Goal: Information Seeking & Learning: Learn about a topic

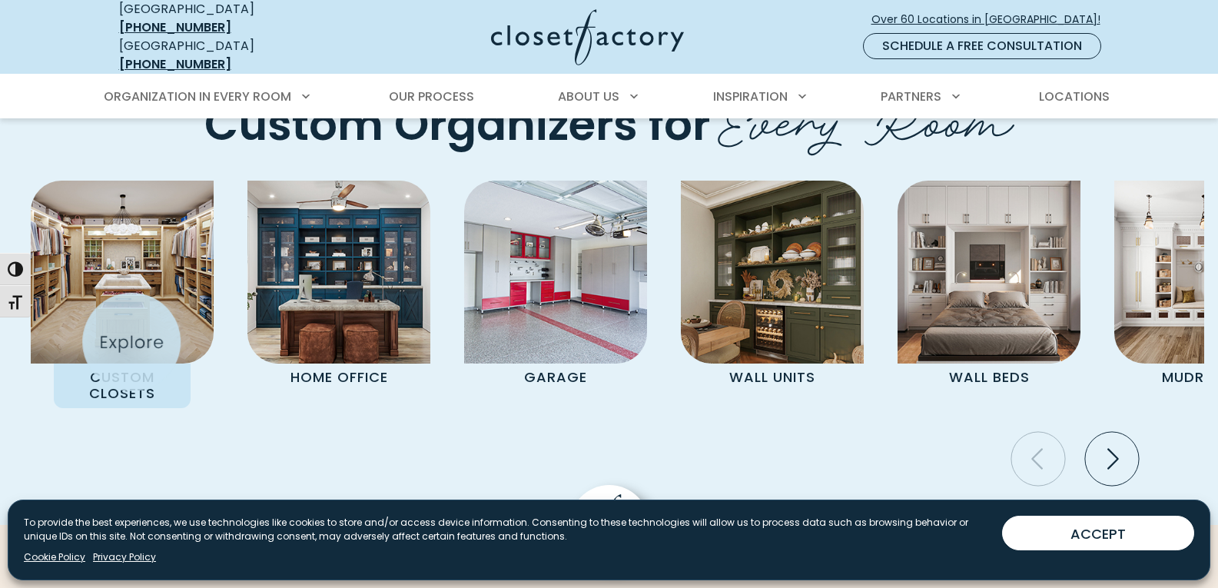
scroll to position [3384, 0]
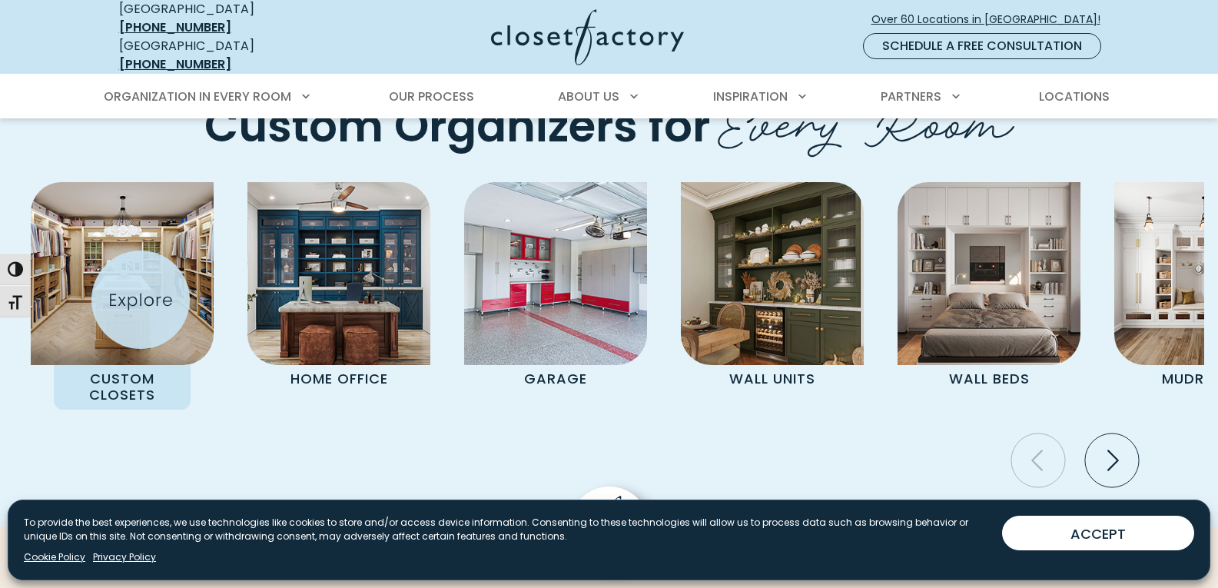
click at [141, 300] on div "Custom Closets" at bounding box center [122, 295] width 183 height 227
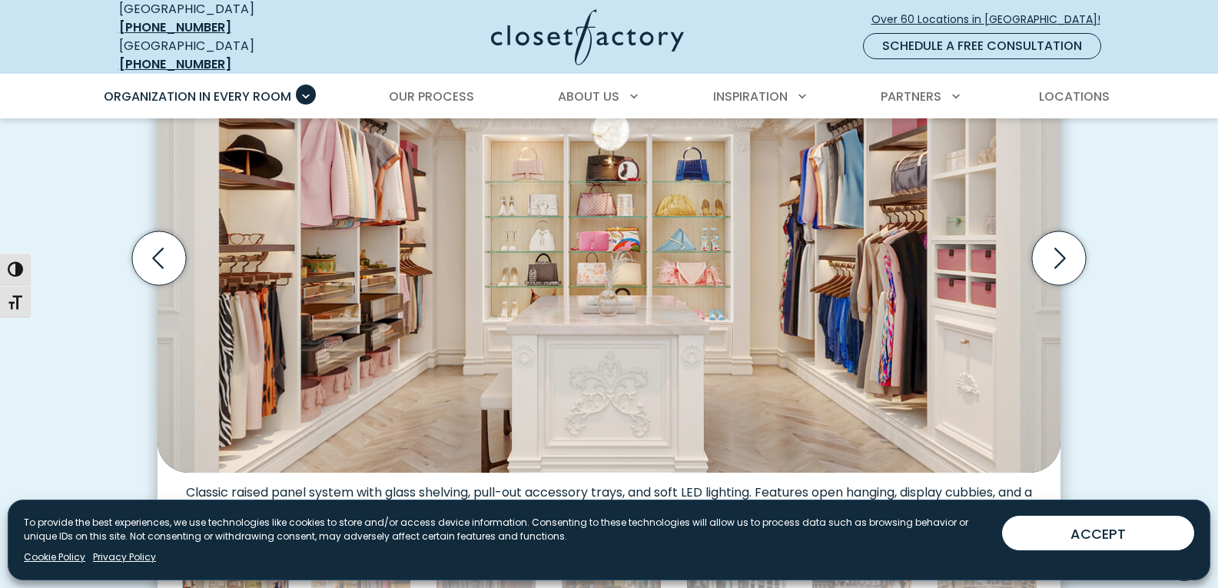
scroll to position [493, 0]
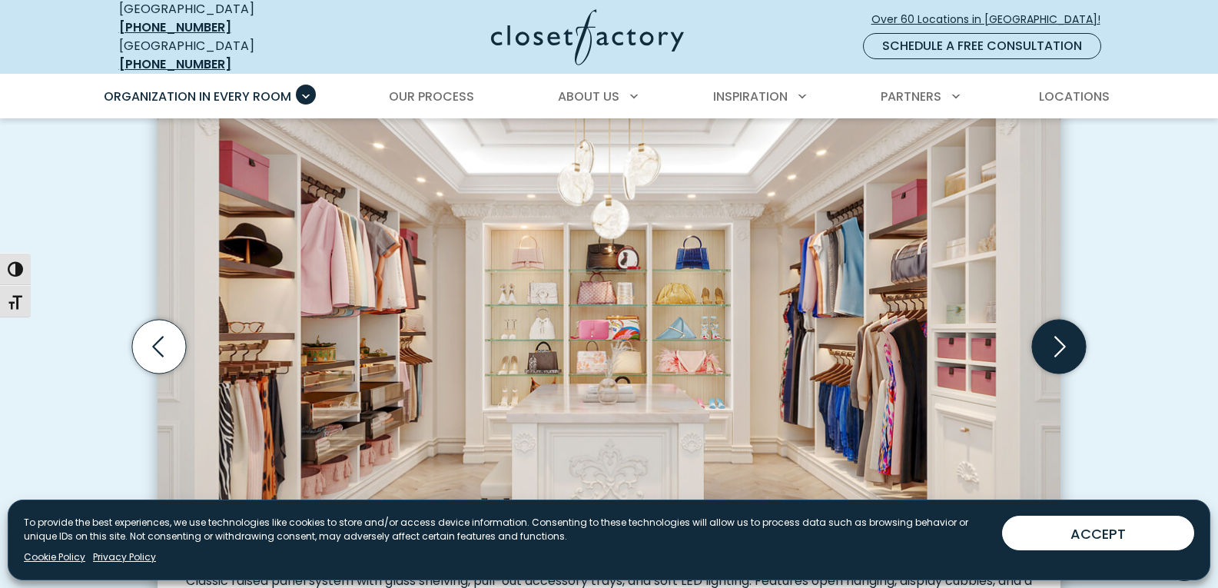
click at [1069, 350] on icon "Next slide" at bounding box center [1059, 347] width 54 height 54
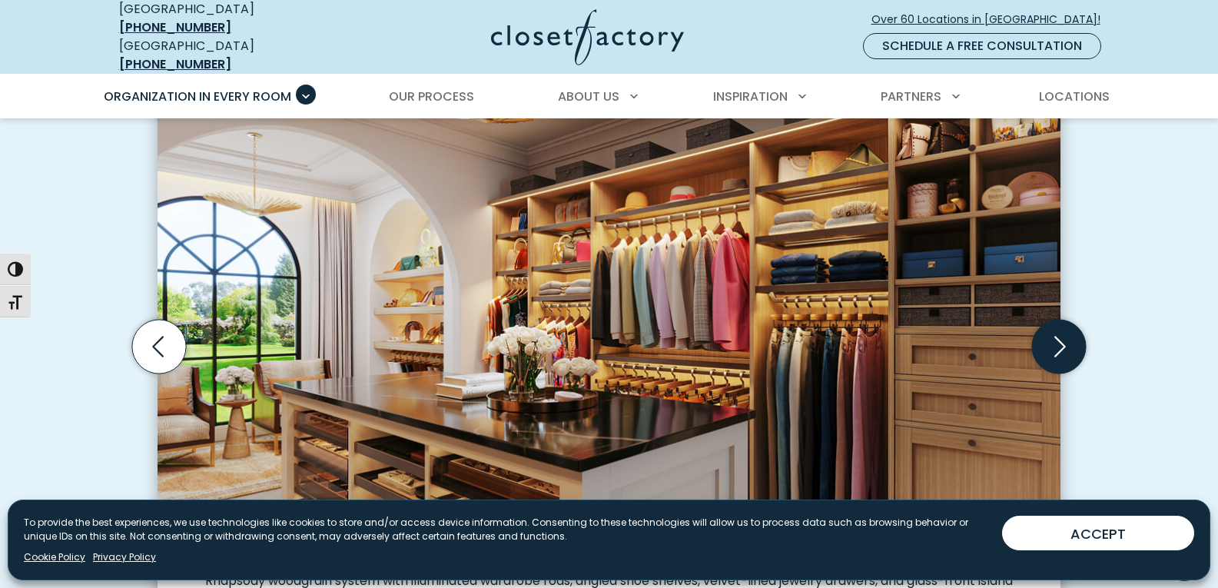
click at [1069, 350] on icon "Next slide" at bounding box center [1059, 347] width 54 height 54
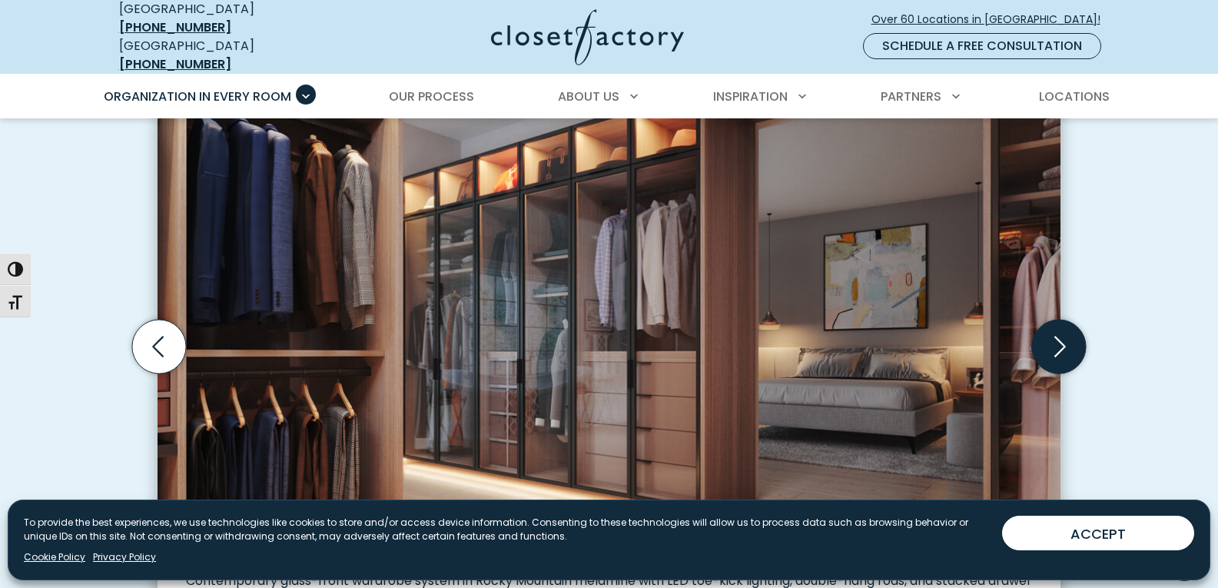
click at [1069, 350] on icon "Next slide" at bounding box center [1059, 347] width 54 height 54
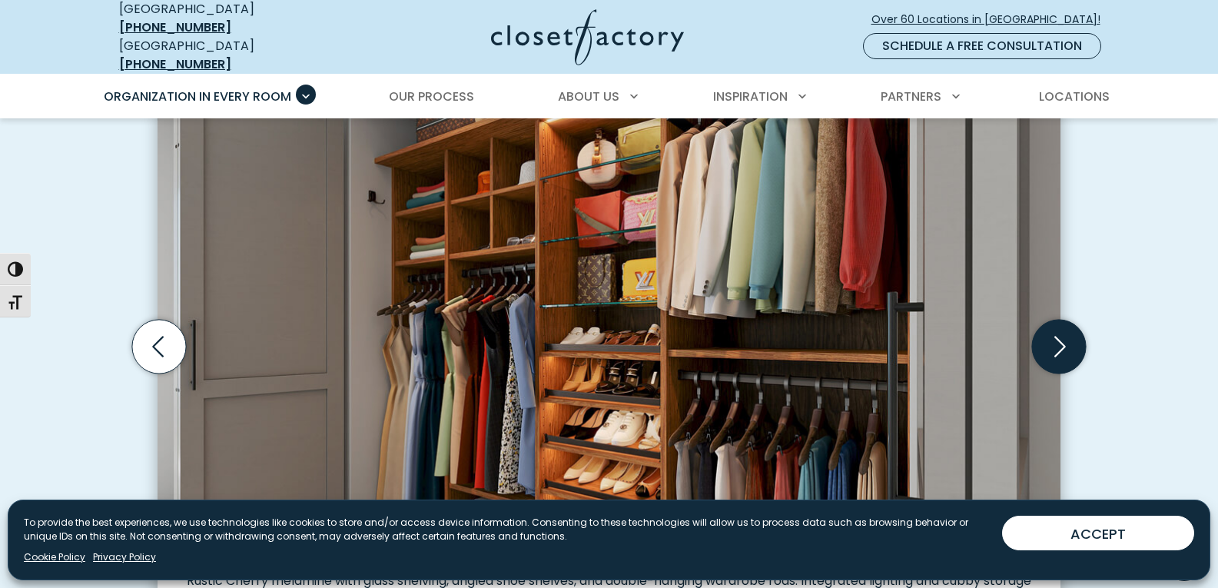
click at [1069, 350] on icon "Next slide" at bounding box center [1059, 347] width 54 height 54
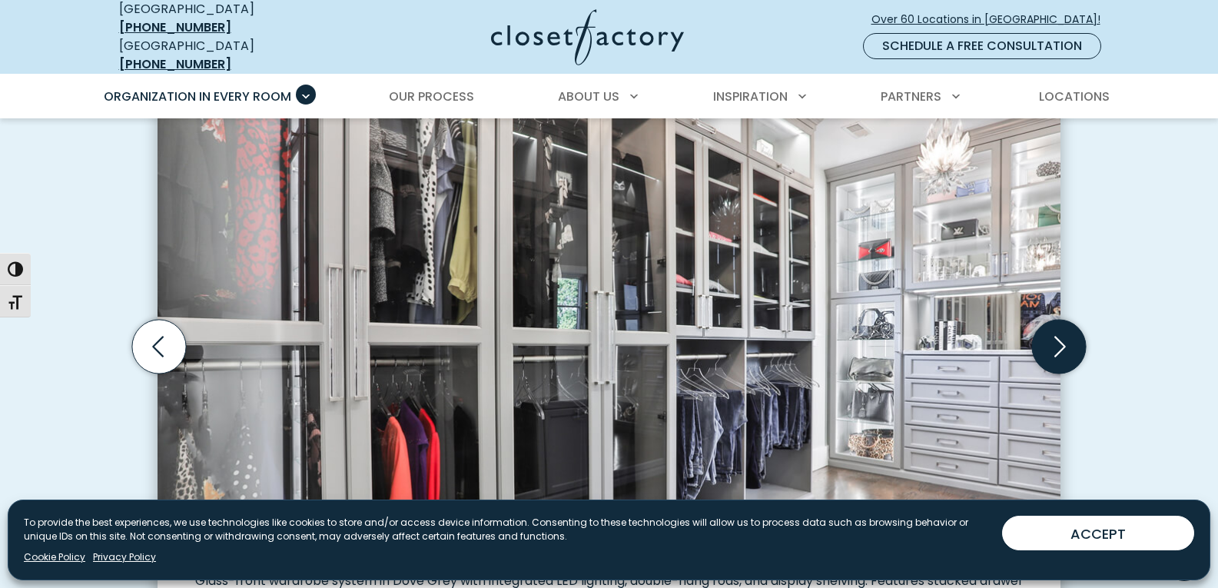
click at [1069, 350] on icon "Next slide" at bounding box center [1059, 347] width 54 height 54
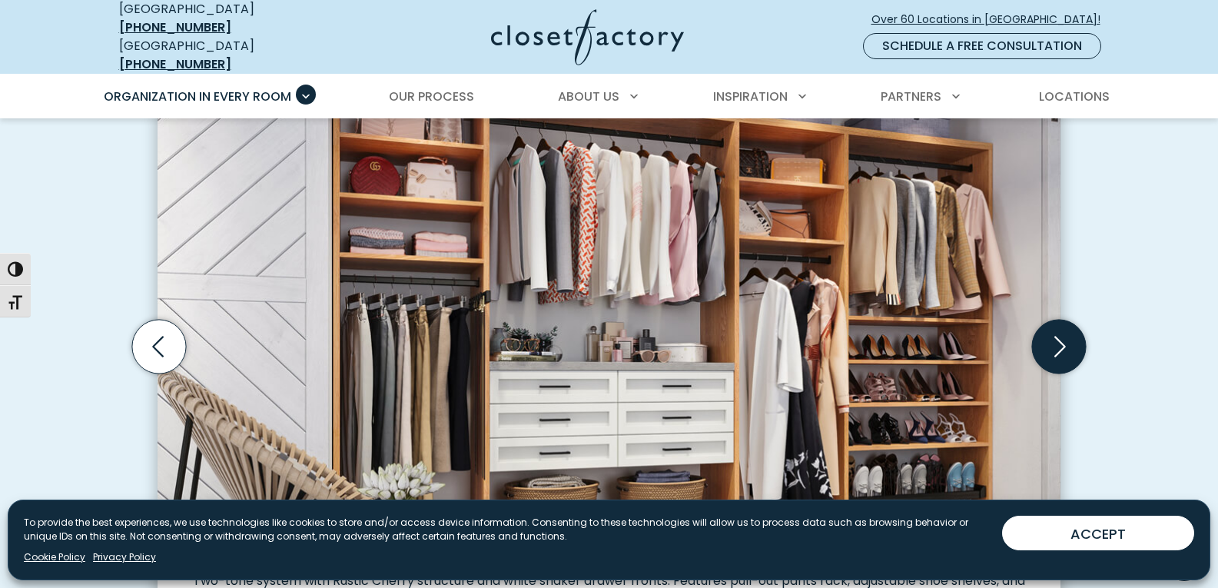
click at [1069, 350] on icon "Next slide" at bounding box center [1059, 347] width 54 height 54
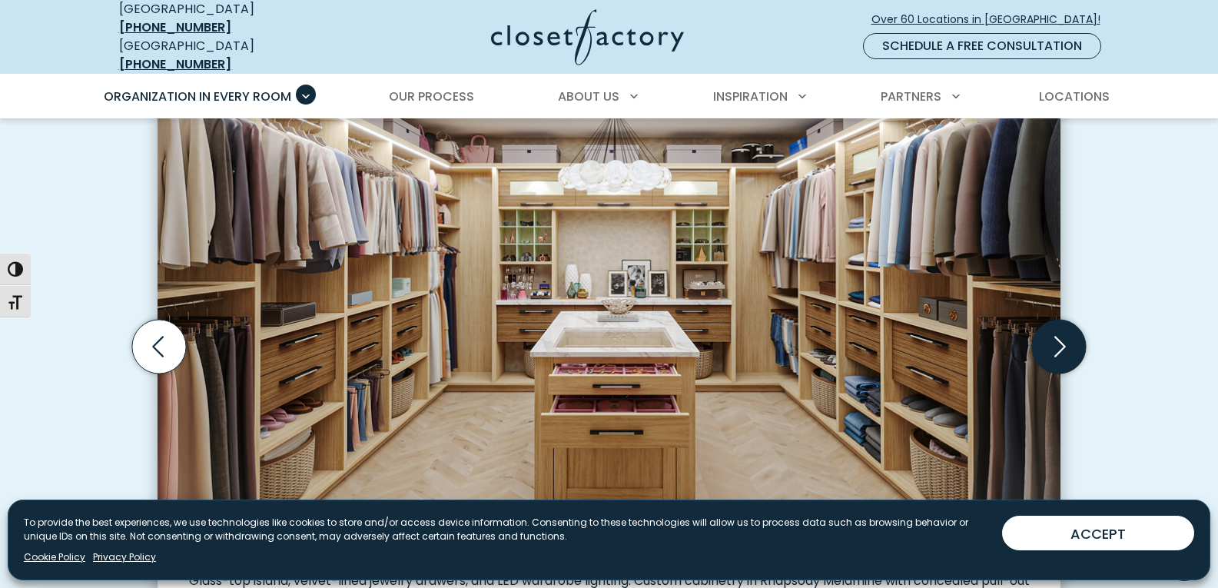
click at [1069, 350] on icon "Next slide" at bounding box center [1059, 347] width 54 height 54
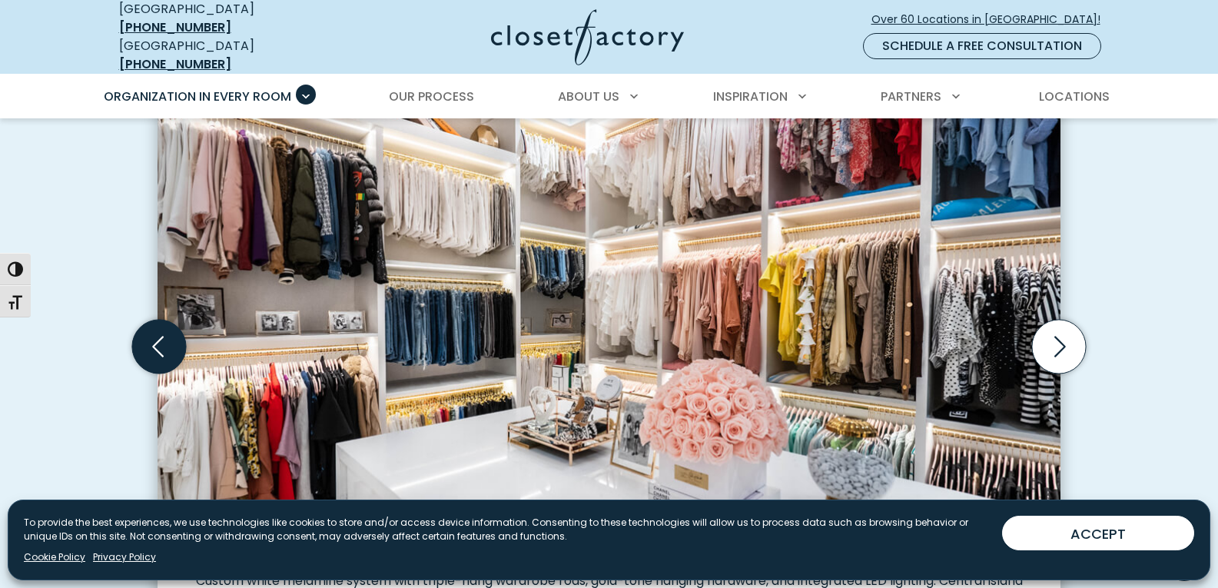
click at [163, 340] on icon "Previous slide" at bounding box center [159, 347] width 54 height 54
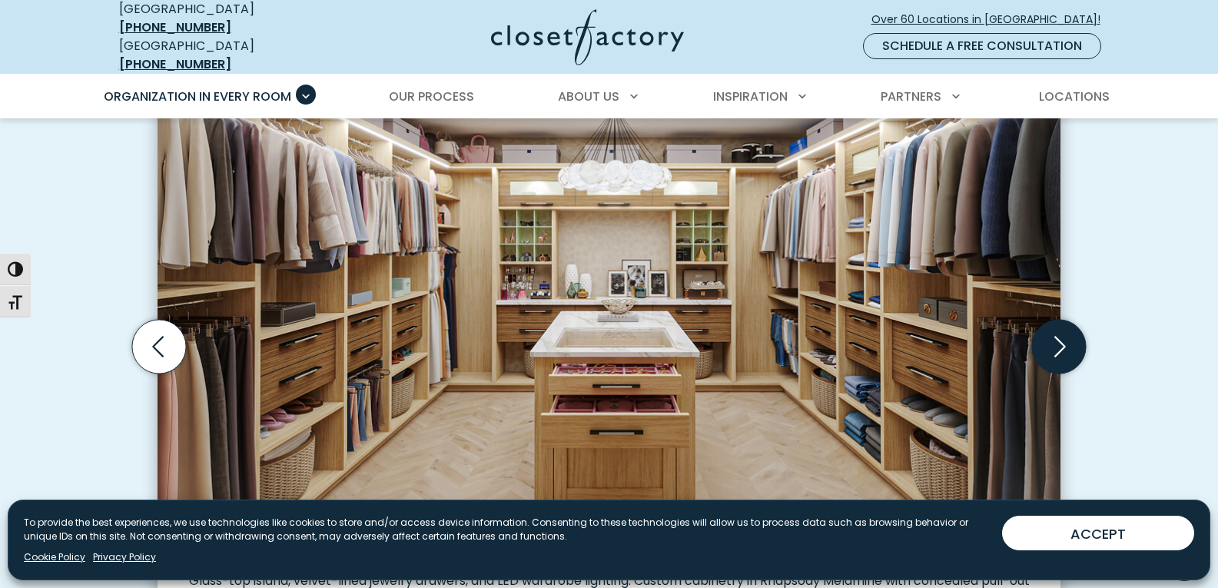
click at [1065, 353] on icon "Next slide" at bounding box center [1059, 347] width 54 height 54
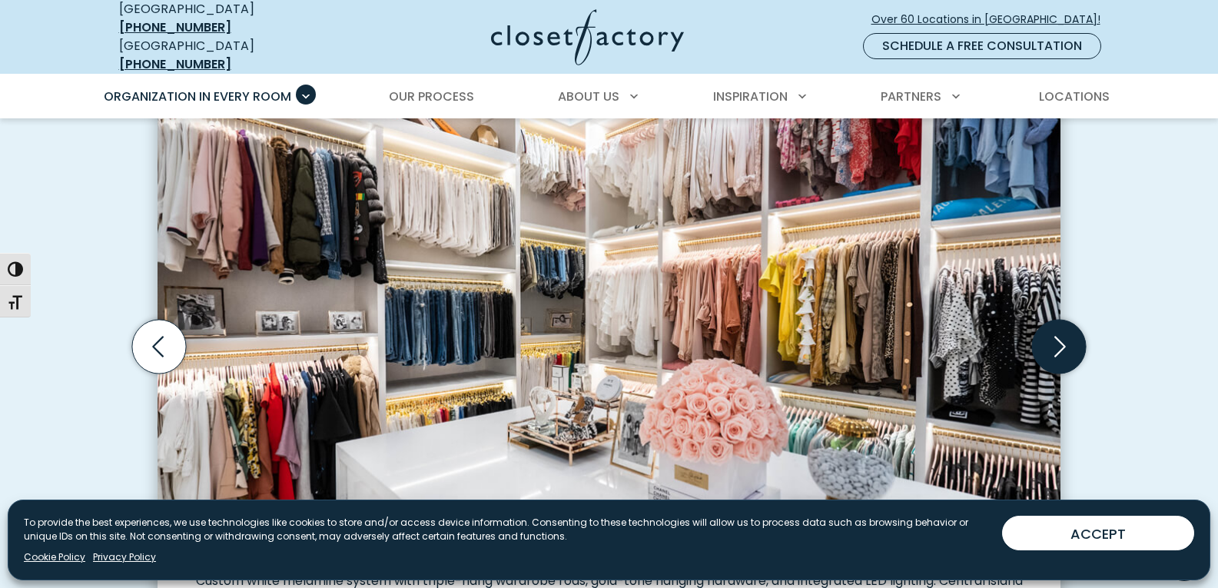
click at [1065, 353] on icon "Next slide" at bounding box center [1059, 347] width 54 height 54
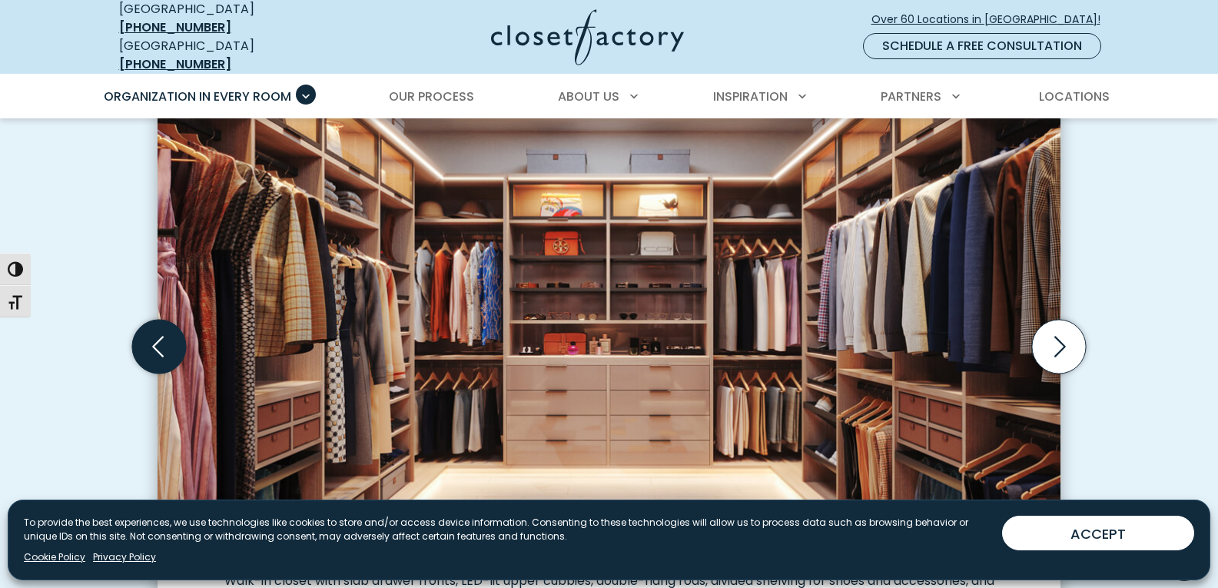
click at [168, 335] on icon "Previous slide" at bounding box center [159, 347] width 54 height 54
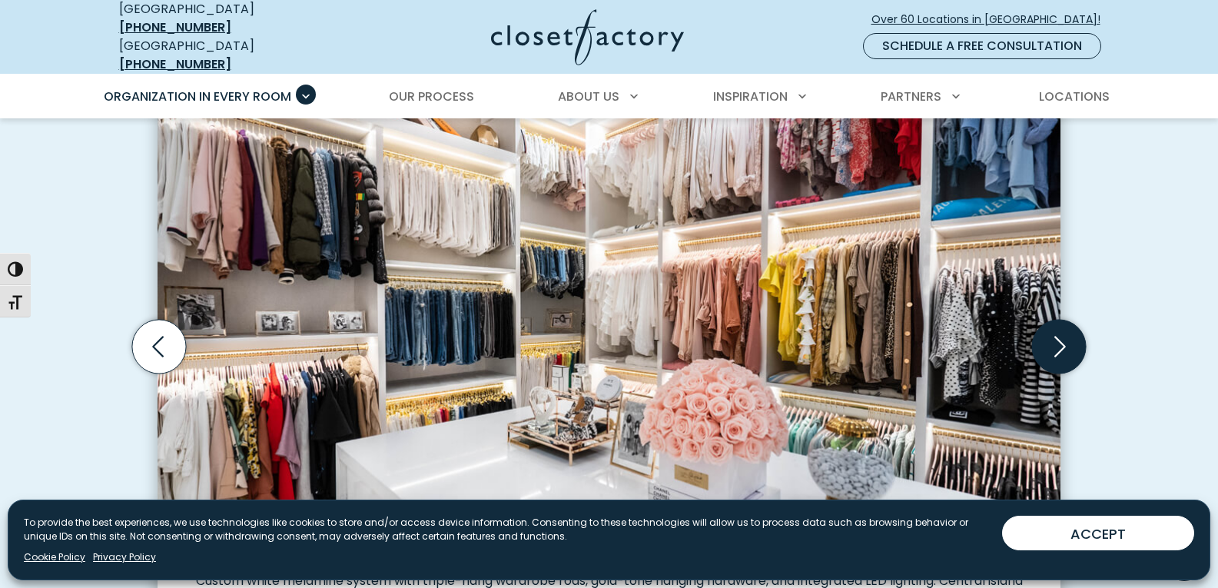
click at [1068, 340] on icon "Next slide" at bounding box center [1059, 347] width 54 height 54
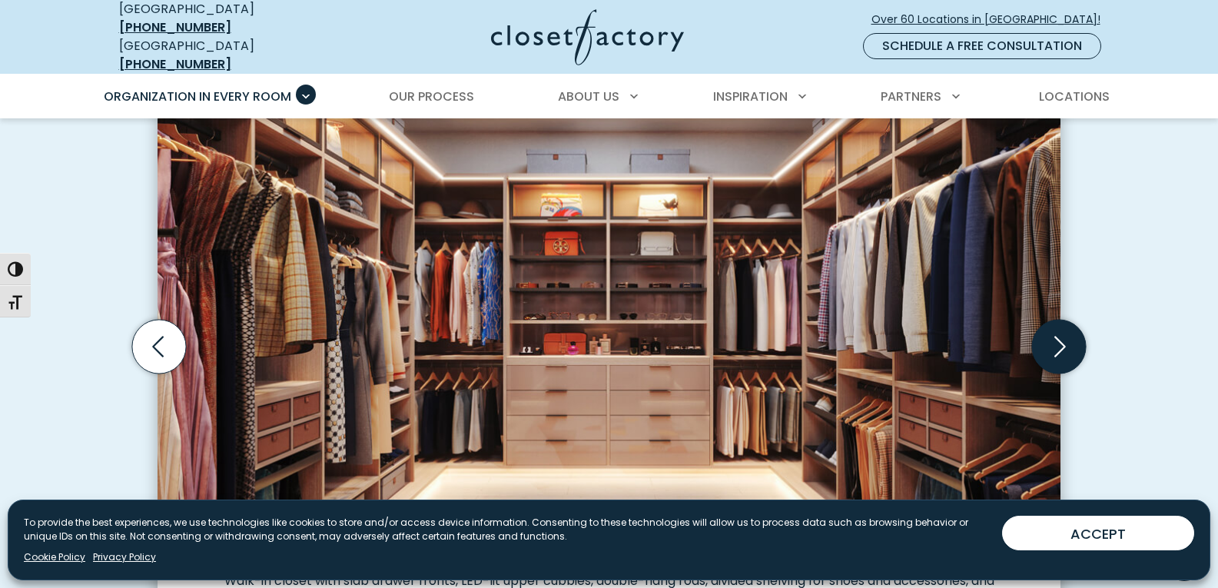
click at [1055, 335] on icon "Next slide" at bounding box center [1059, 347] width 54 height 54
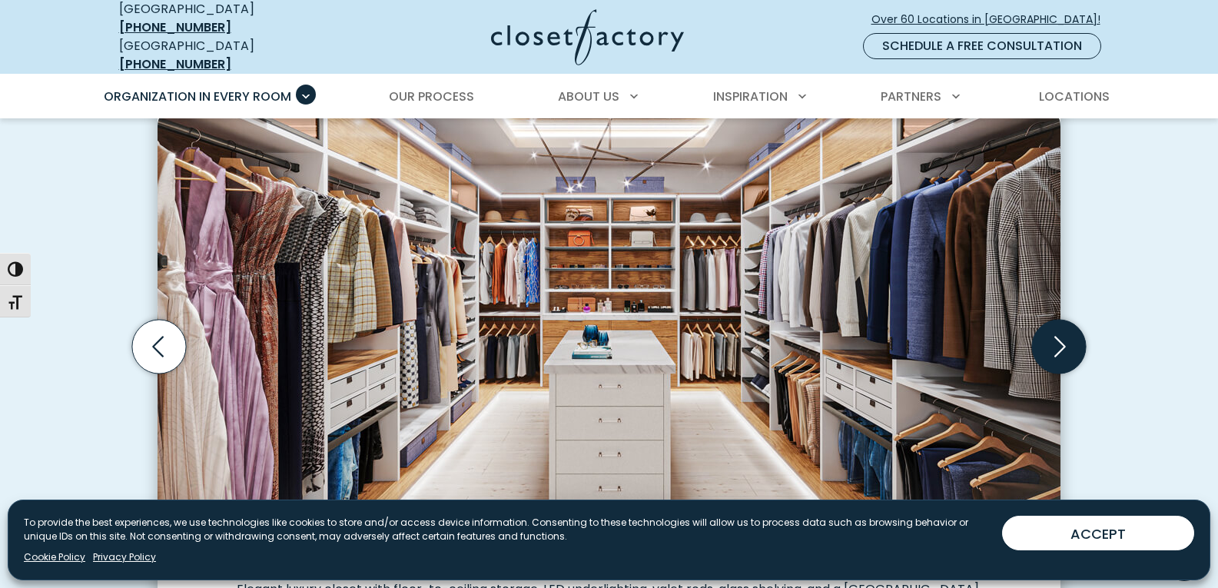
click at [1053, 333] on icon "Next slide" at bounding box center [1059, 347] width 54 height 54
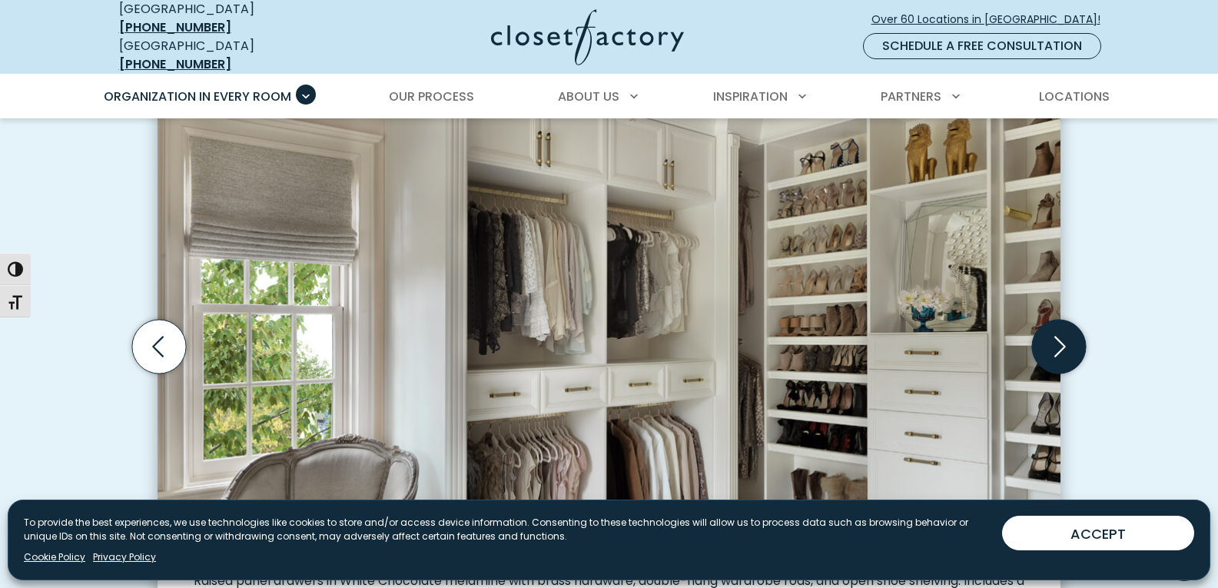
click at [1053, 333] on icon "Next slide" at bounding box center [1059, 347] width 54 height 54
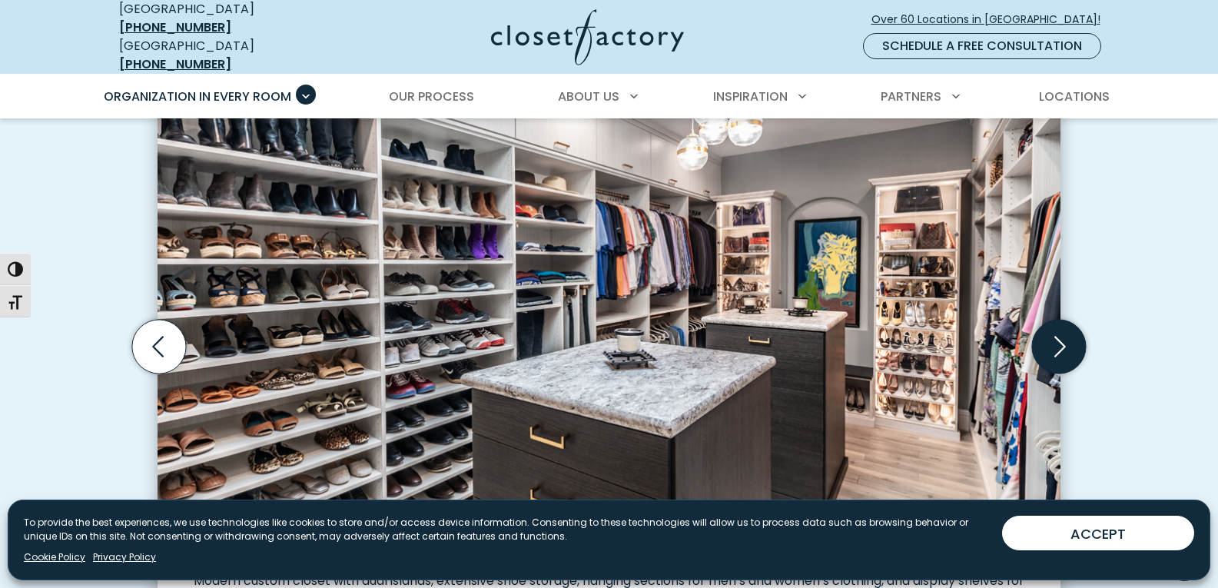
click at [1052, 344] on icon "Next slide" at bounding box center [1059, 347] width 54 height 54
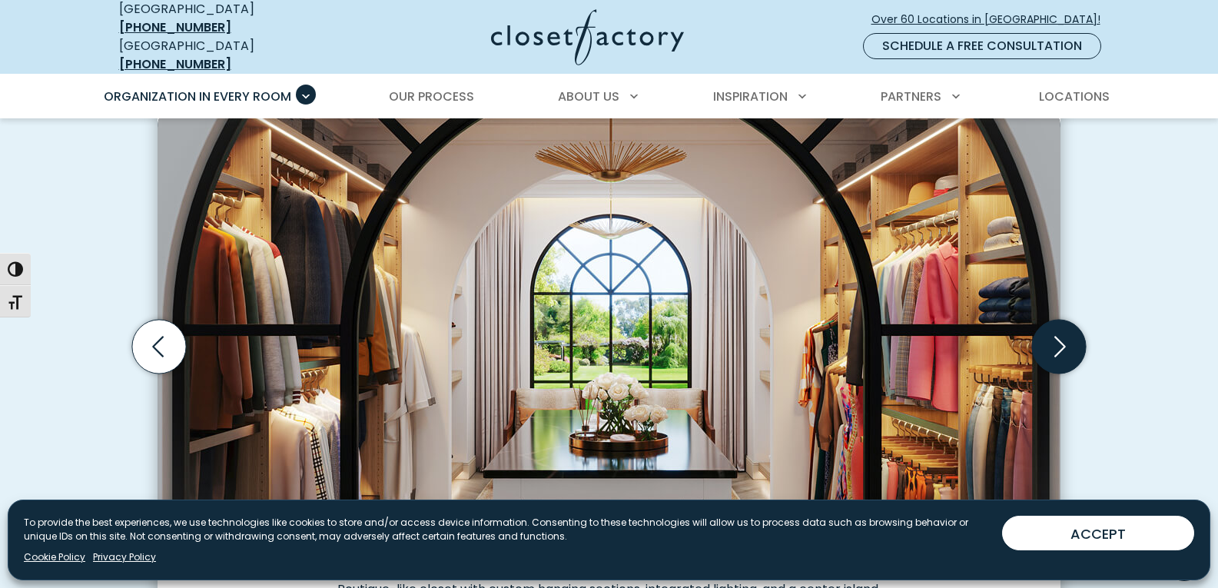
click at [1052, 344] on icon "Next slide" at bounding box center [1059, 347] width 54 height 54
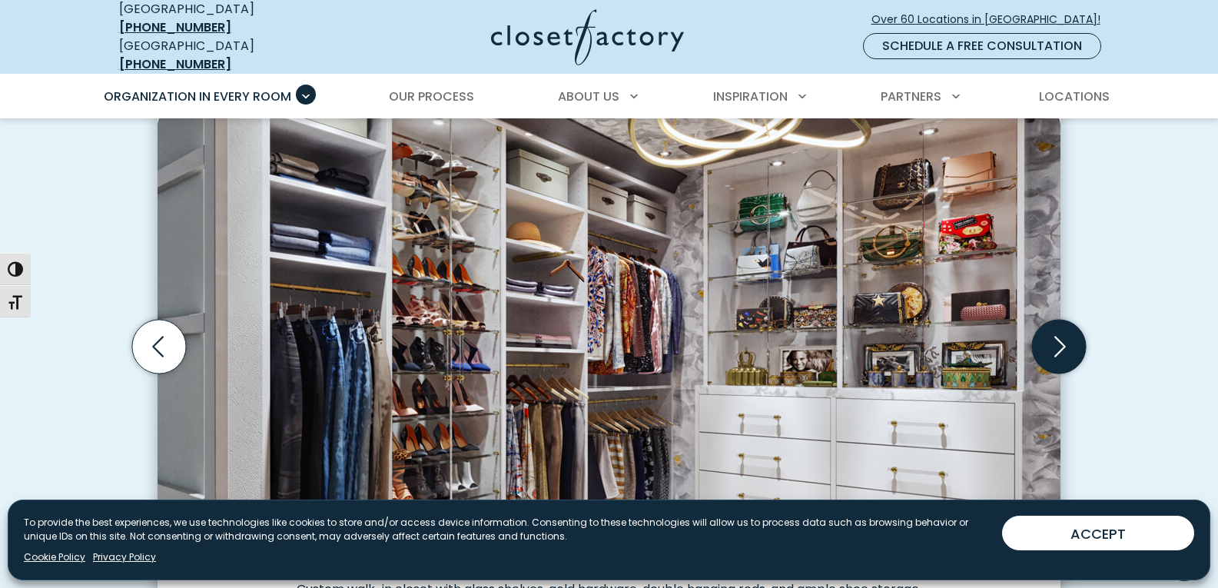
click at [1052, 344] on icon "Next slide" at bounding box center [1059, 347] width 54 height 54
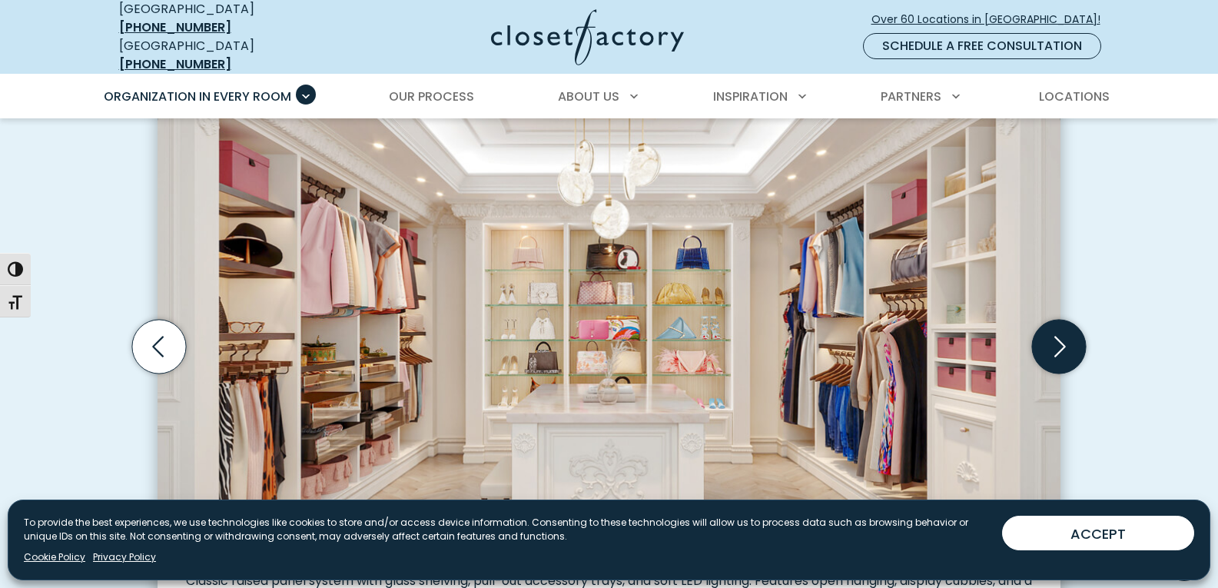
click at [1055, 344] on icon "Next slide" at bounding box center [1059, 347] width 54 height 54
